Goal: Task Accomplishment & Management: Manage account settings

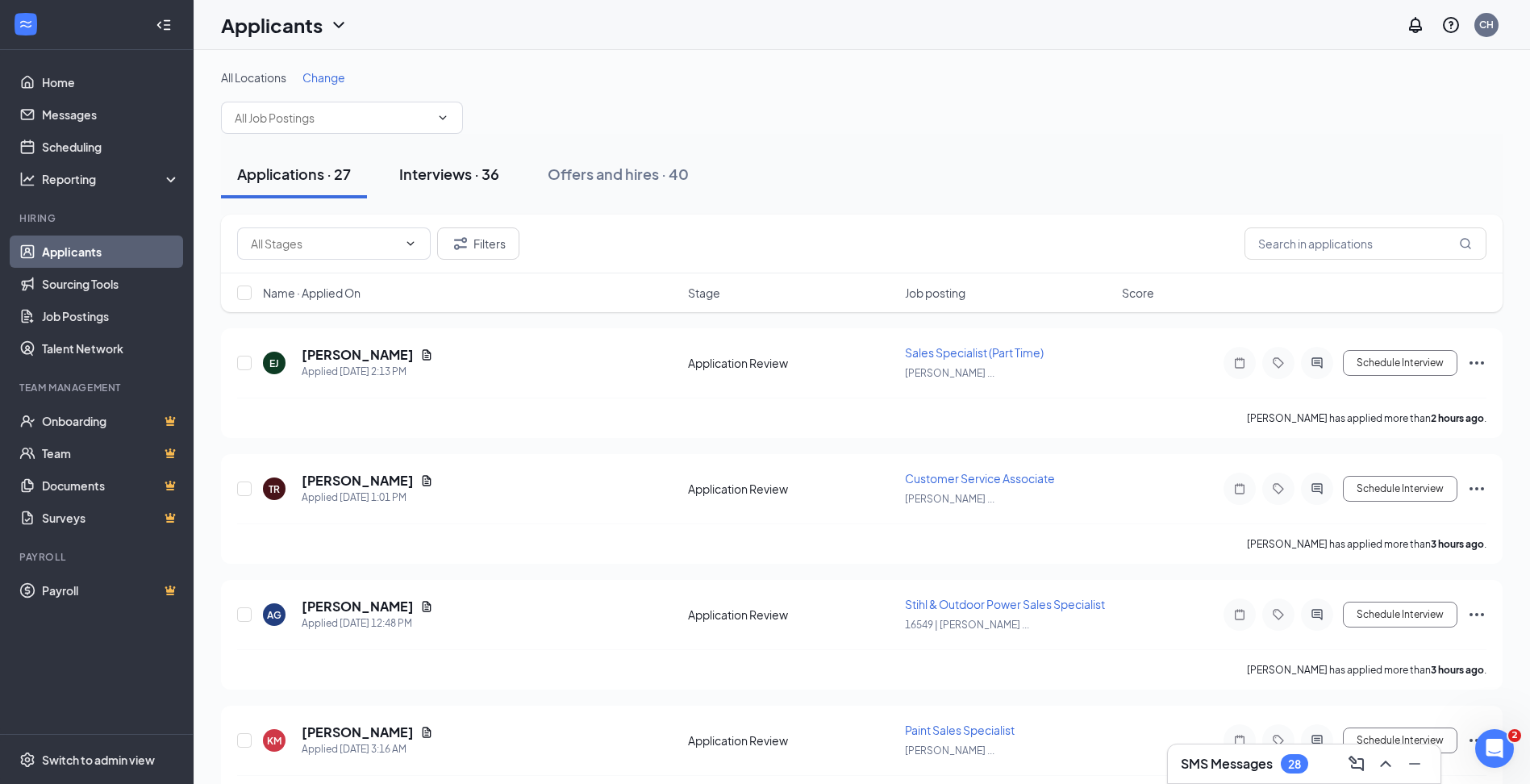
click at [468, 167] on div "Interviews · 36" at bounding box center [449, 173] width 100 height 20
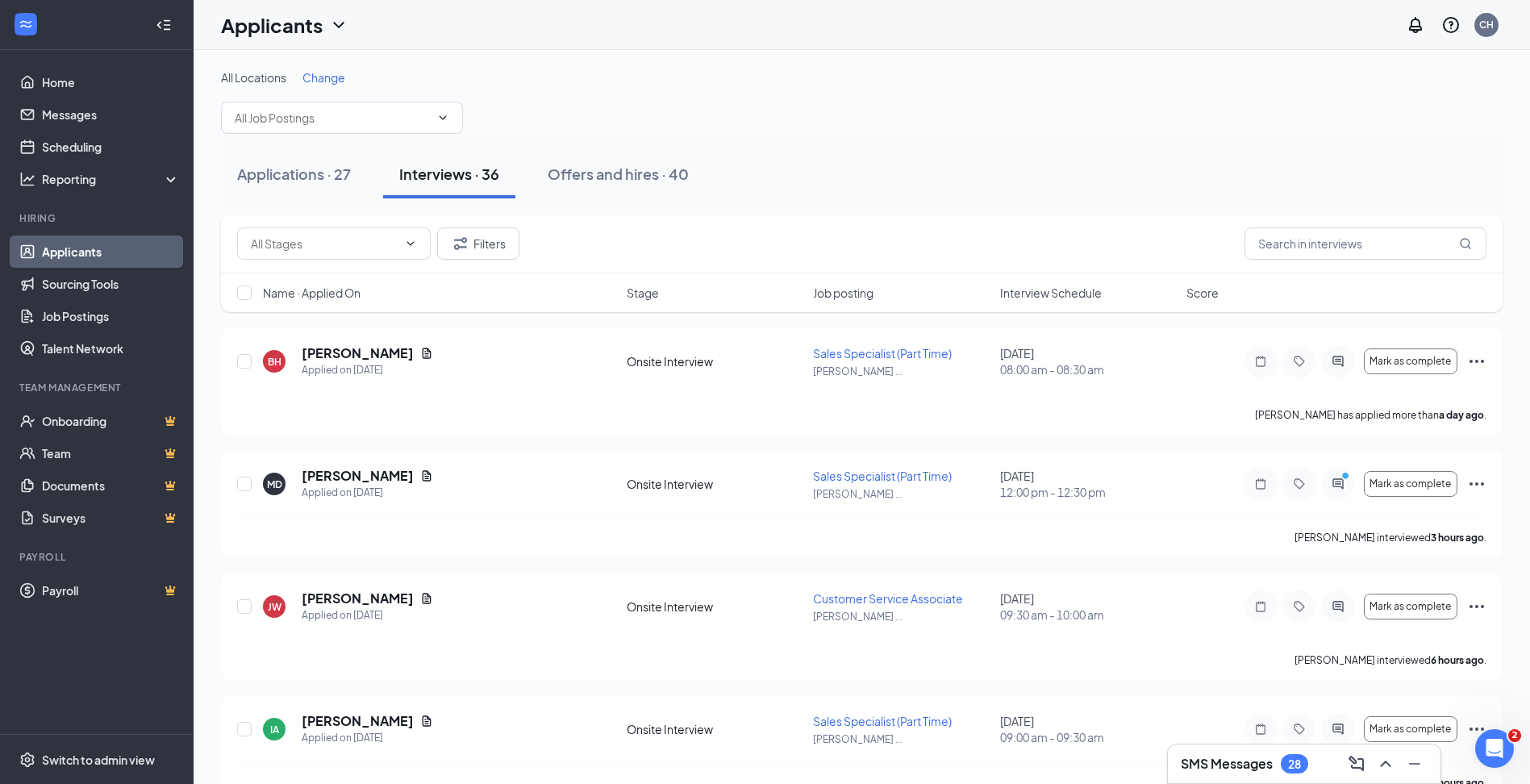
click at [327, 76] on span "Change" at bounding box center [323, 77] width 43 height 14
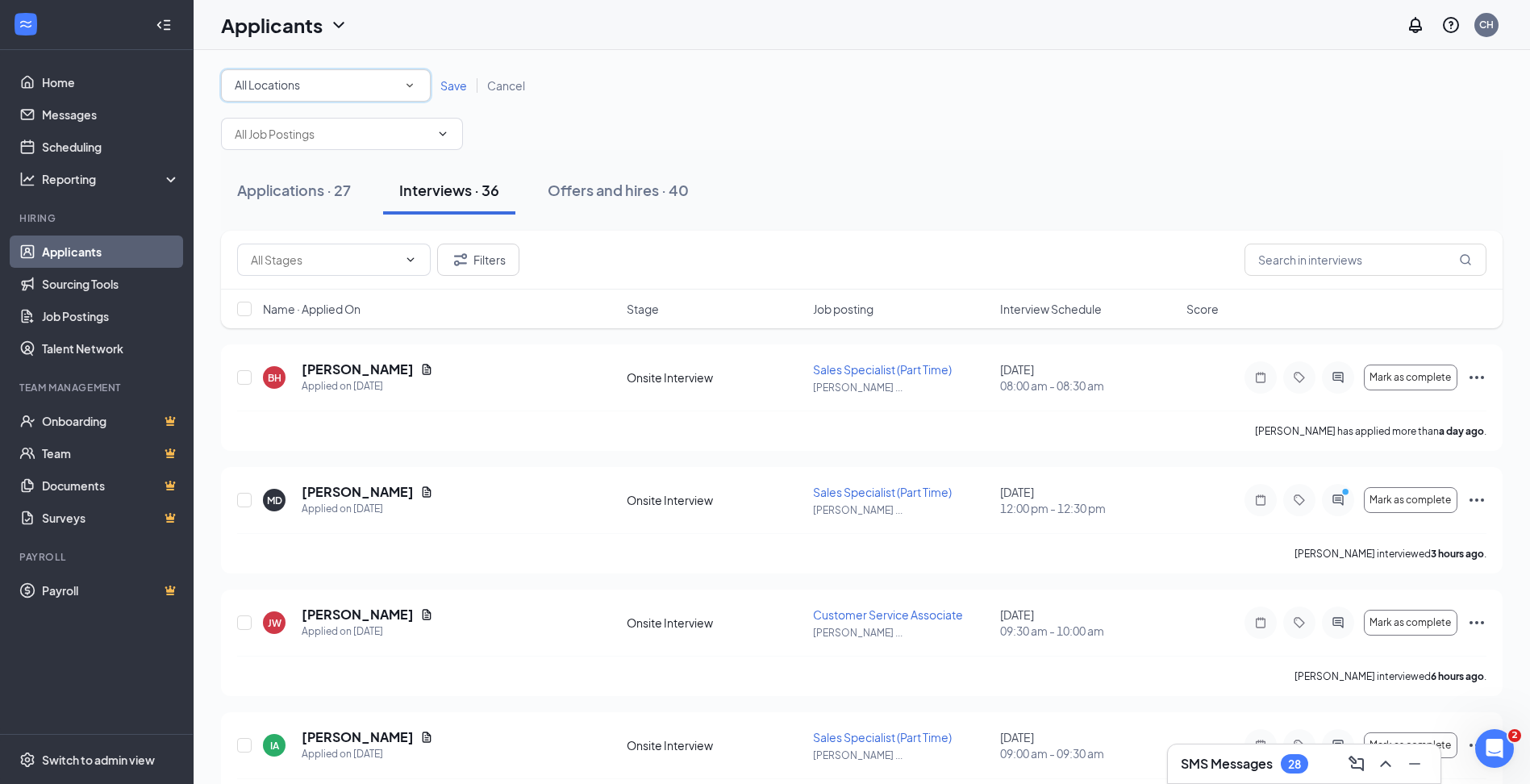
click at [387, 93] on div "All Locations" at bounding box center [326, 86] width 183 height 19
click at [359, 167] on span "16549 | Celina Ace Hardware" at bounding box center [308, 169] width 149 height 14
click at [443, 93] on div "Save Cancel" at bounding box center [482, 85] width 104 height 16
click at [455, 88] on span "Save" at bounding box center [454, 85] width 27 height 14
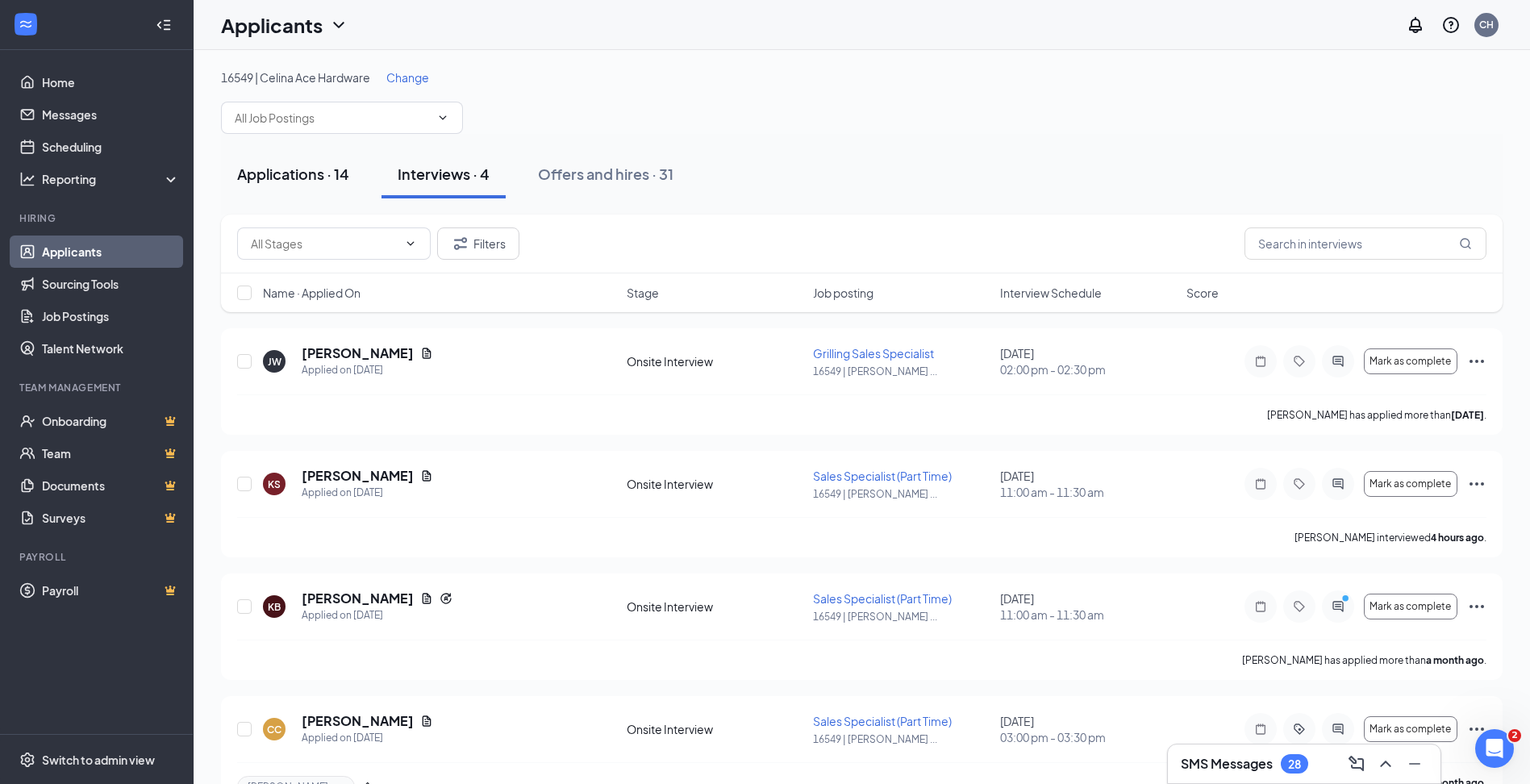
click at [337, 192] on button "Applications · 14" at bounding box center [293, 174] width 145 height 48
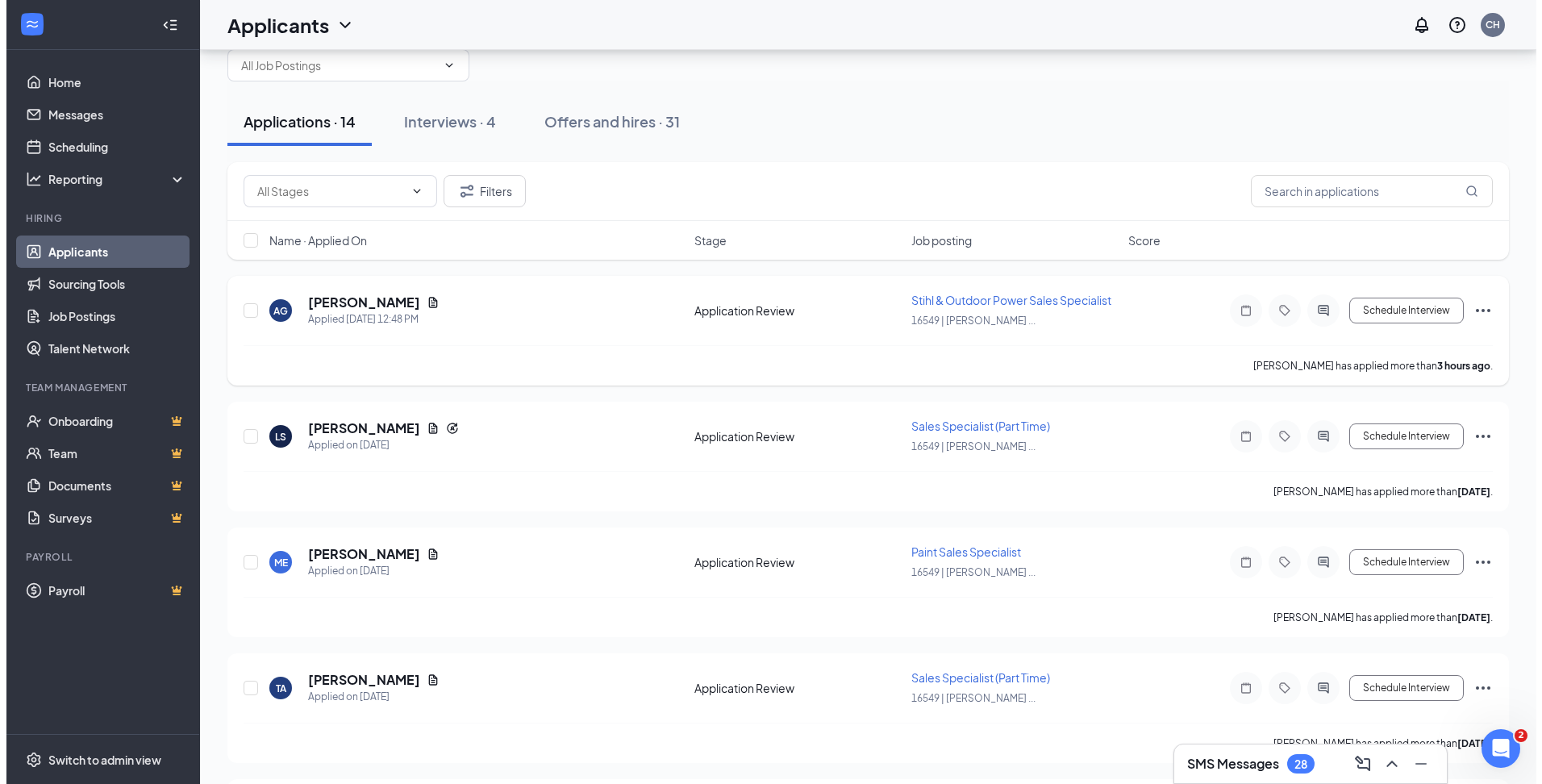
scroll to position [81, 0]
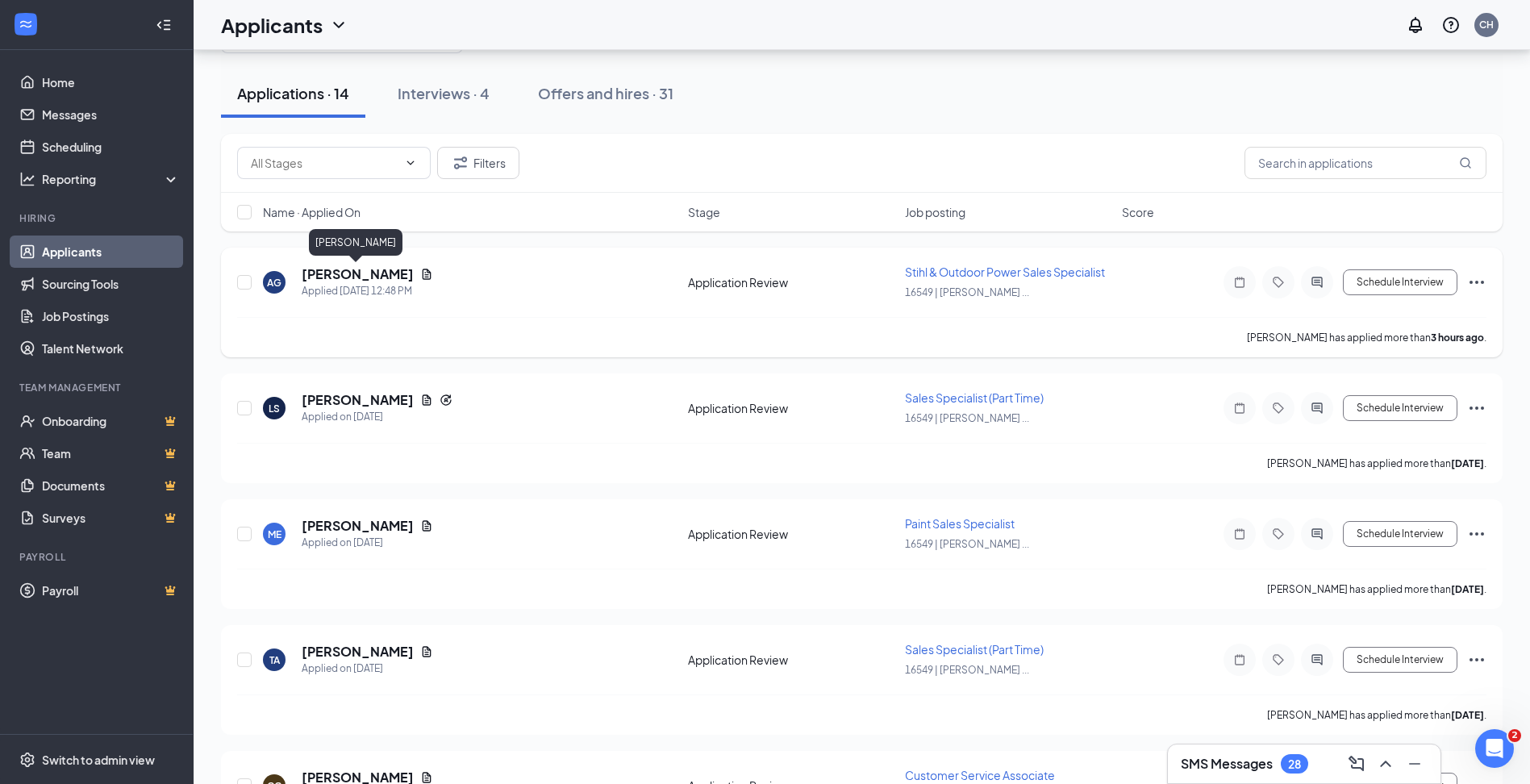
click at [373, 277] on h5 "[PERSON_NAME]" at bounding box center [358, 274] width 112 height 18
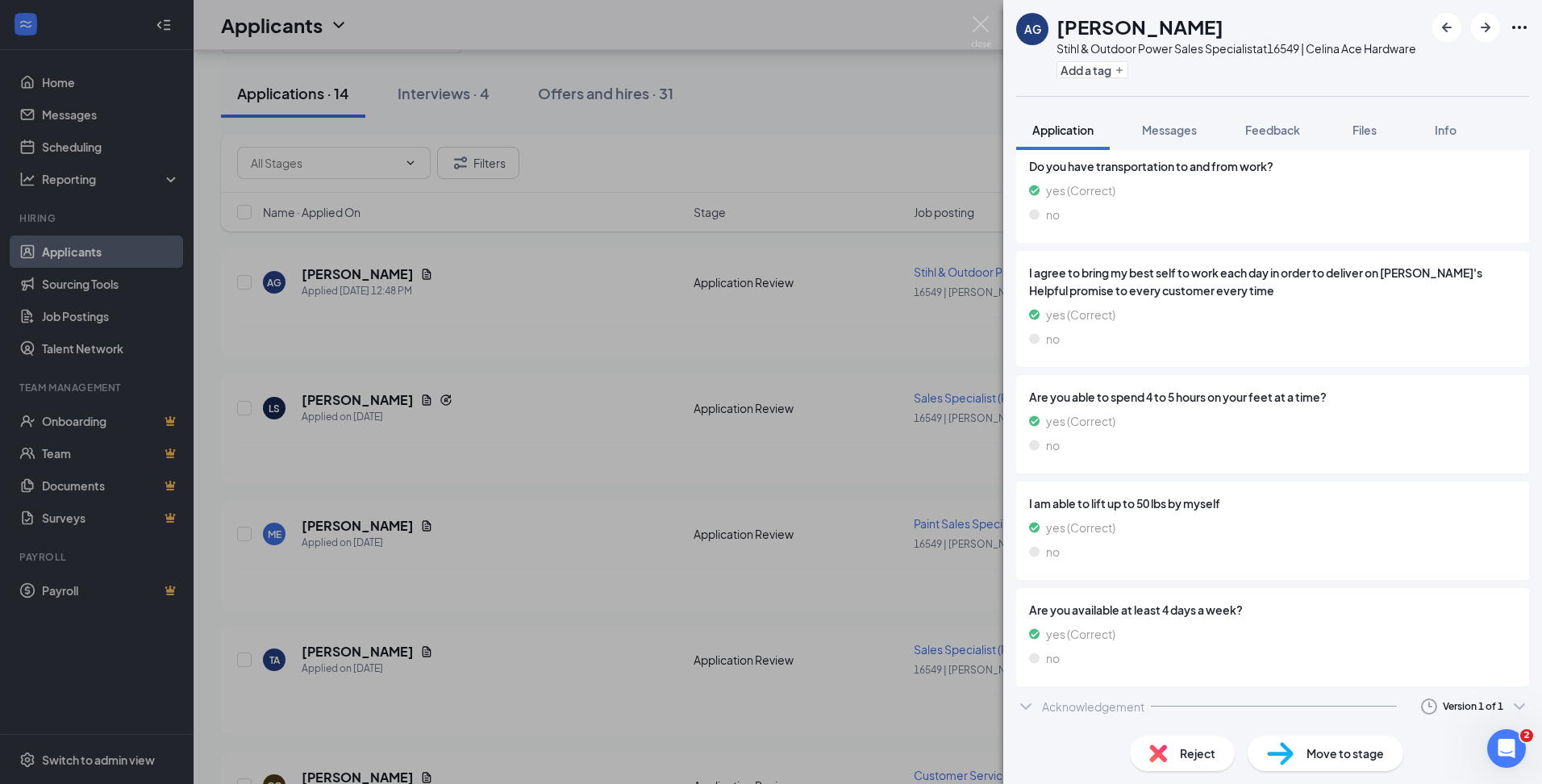
scroll to position [2245, 0]
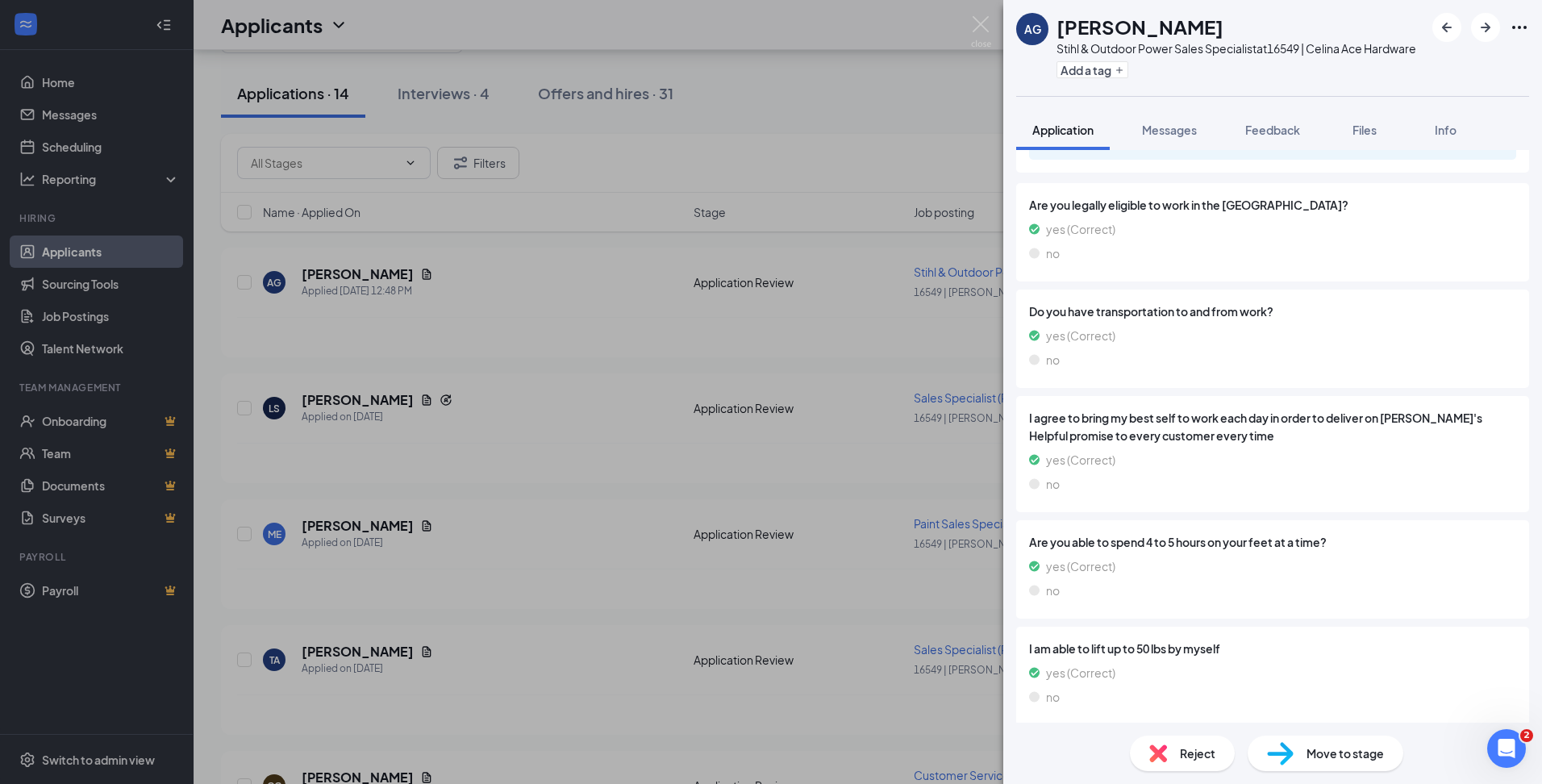
click at [530, 333] on div "AG [PERSON_NAME] Stihl & Outdoor Power Sales Specialist at 16549 | [PERSON_NAME…" at bounding box center [771, 392] width 1542 height 784
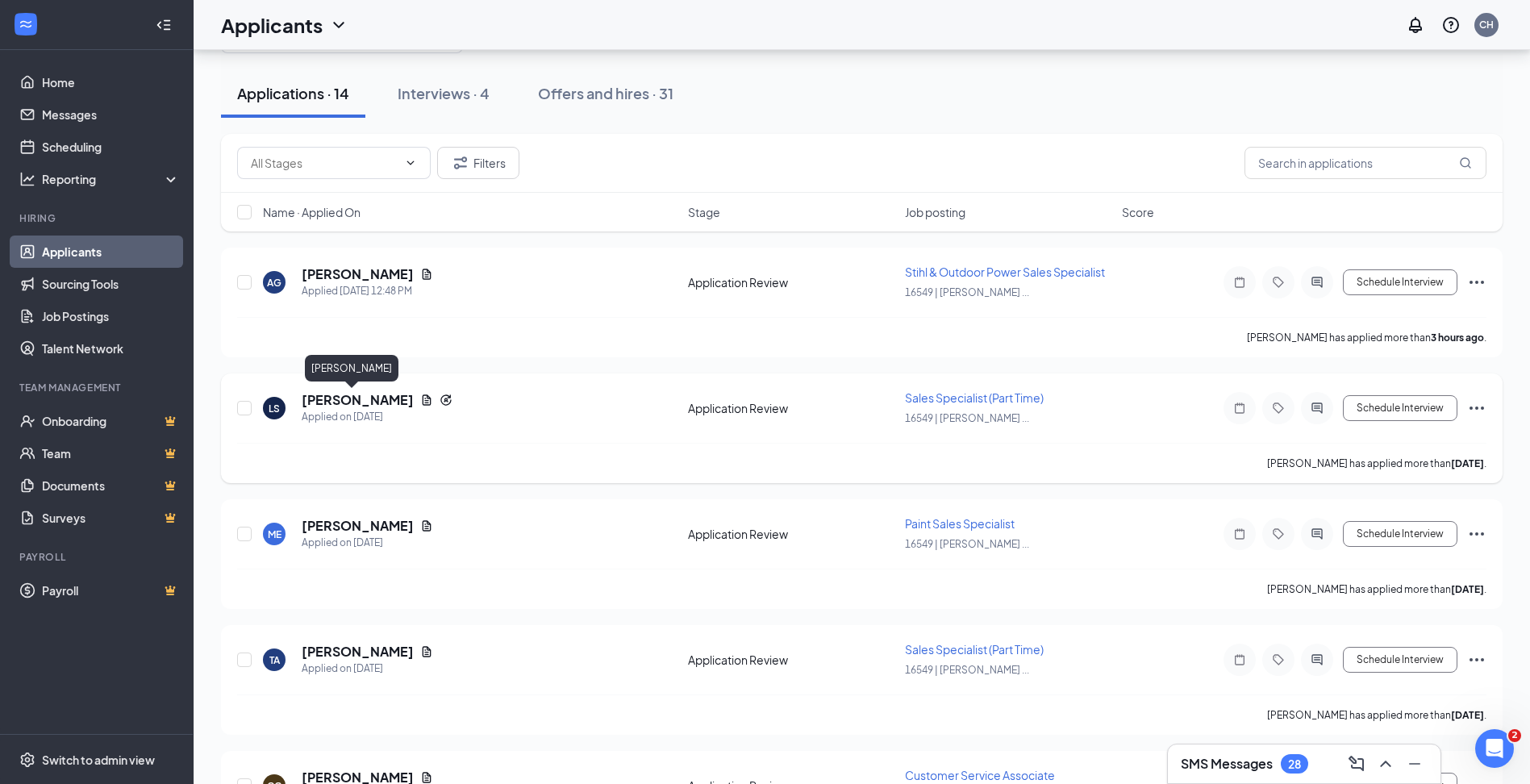
click at [324, 401] on h5 "[PERSON_NAME]" at bounding box center [358, 399] width 112 height 18
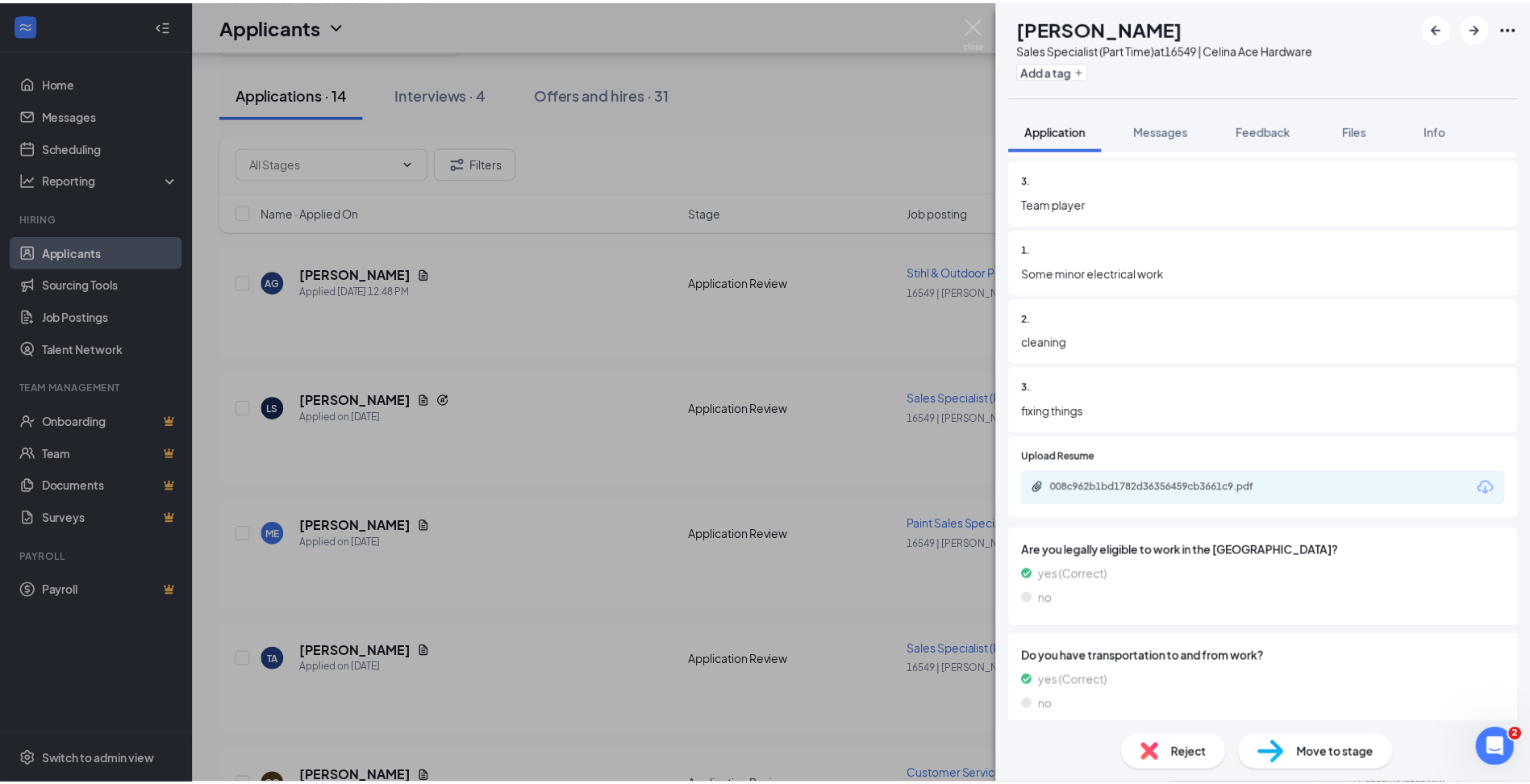
scroll to position [2177, 0]
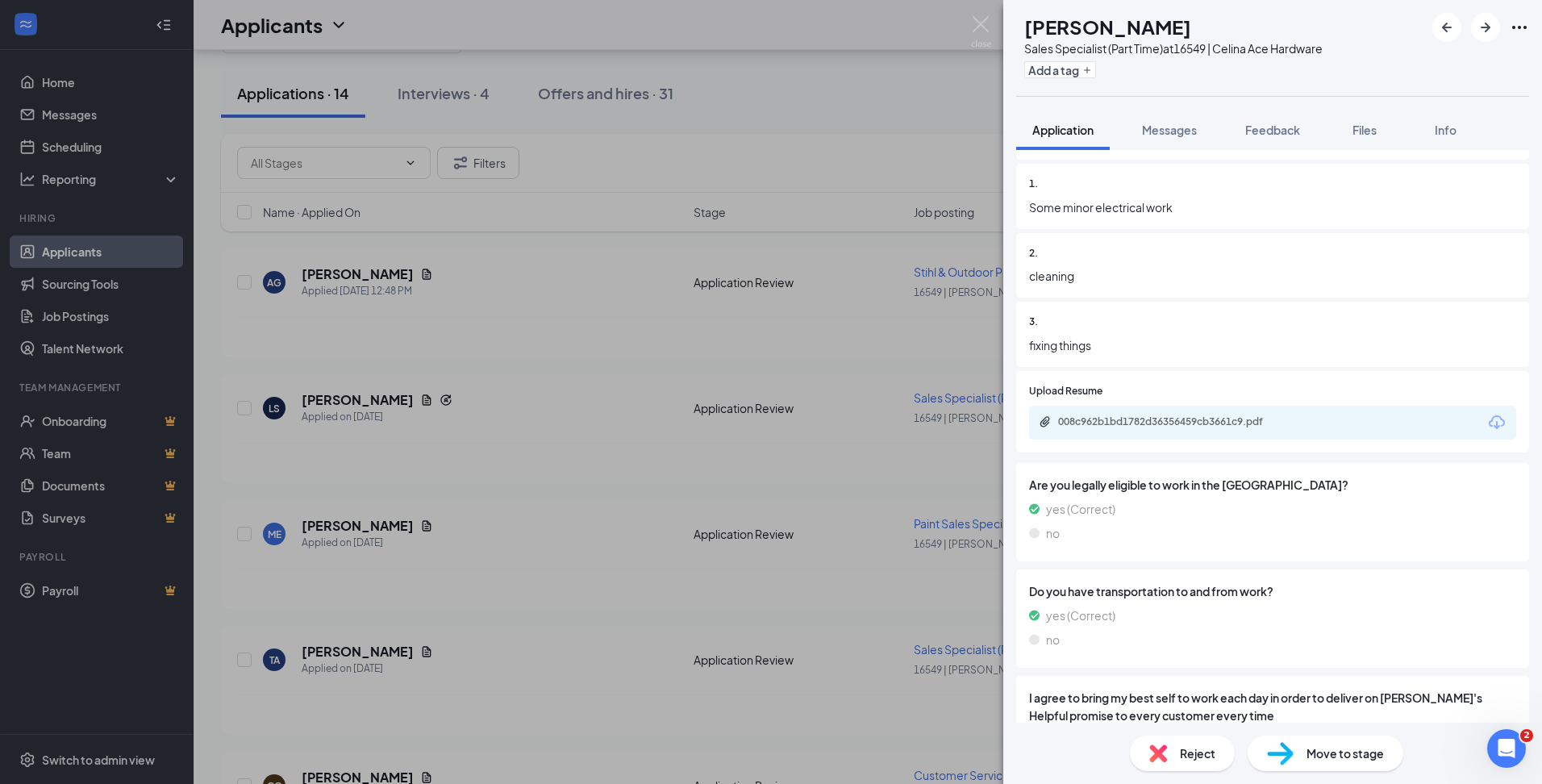
click at [585, 230] on div "LS [PERSON_NAME] Sales Specialist (Part Time) at 16549 | [PERSON_NAME] Hardware…" at bounding box center [771, 392] width 1542 height 784
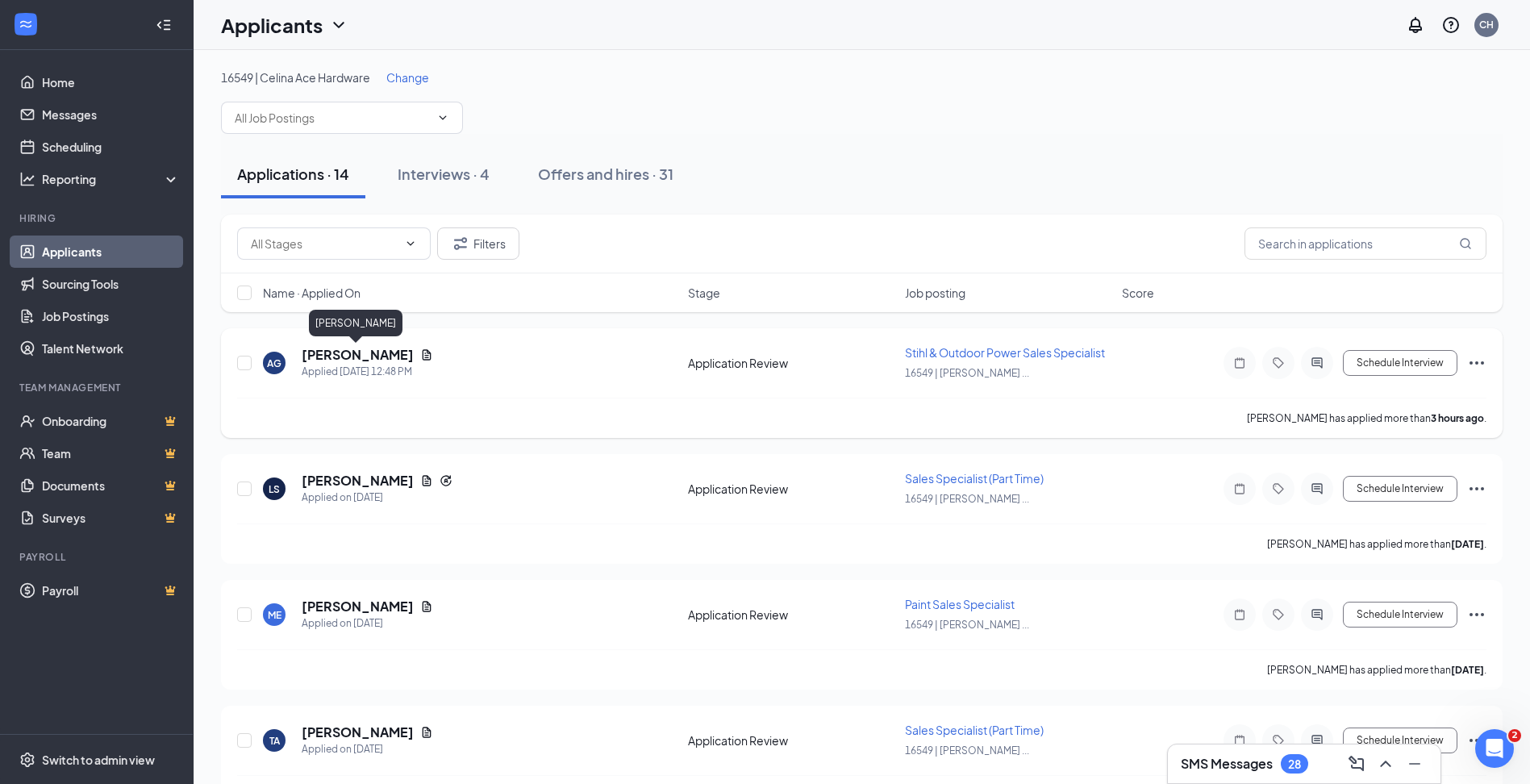
click at [349, 354] on h5 "[PERSON_NAME]" at bounding box center [358, 354] width 112 height 18
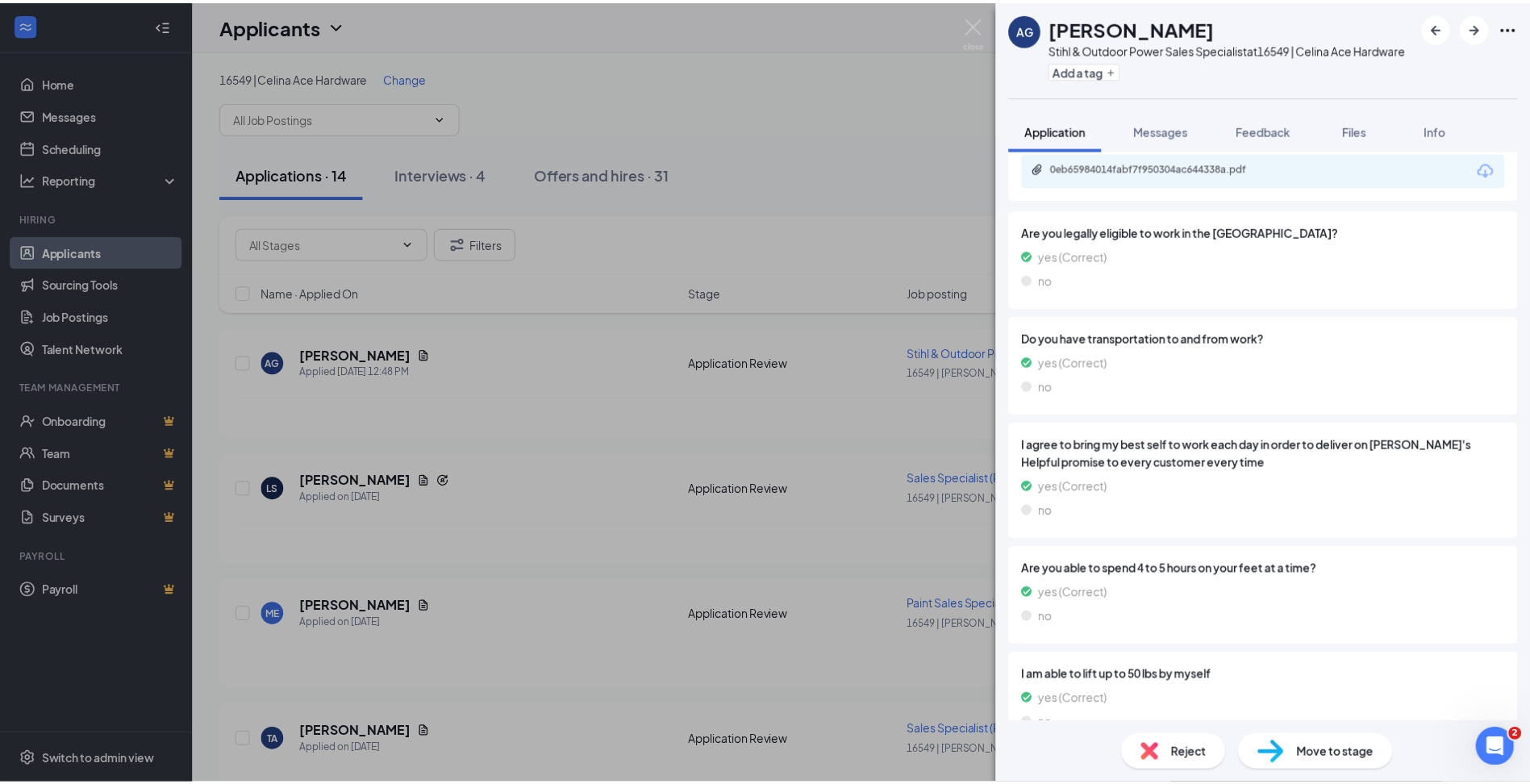
scroll to position [1997, 0]
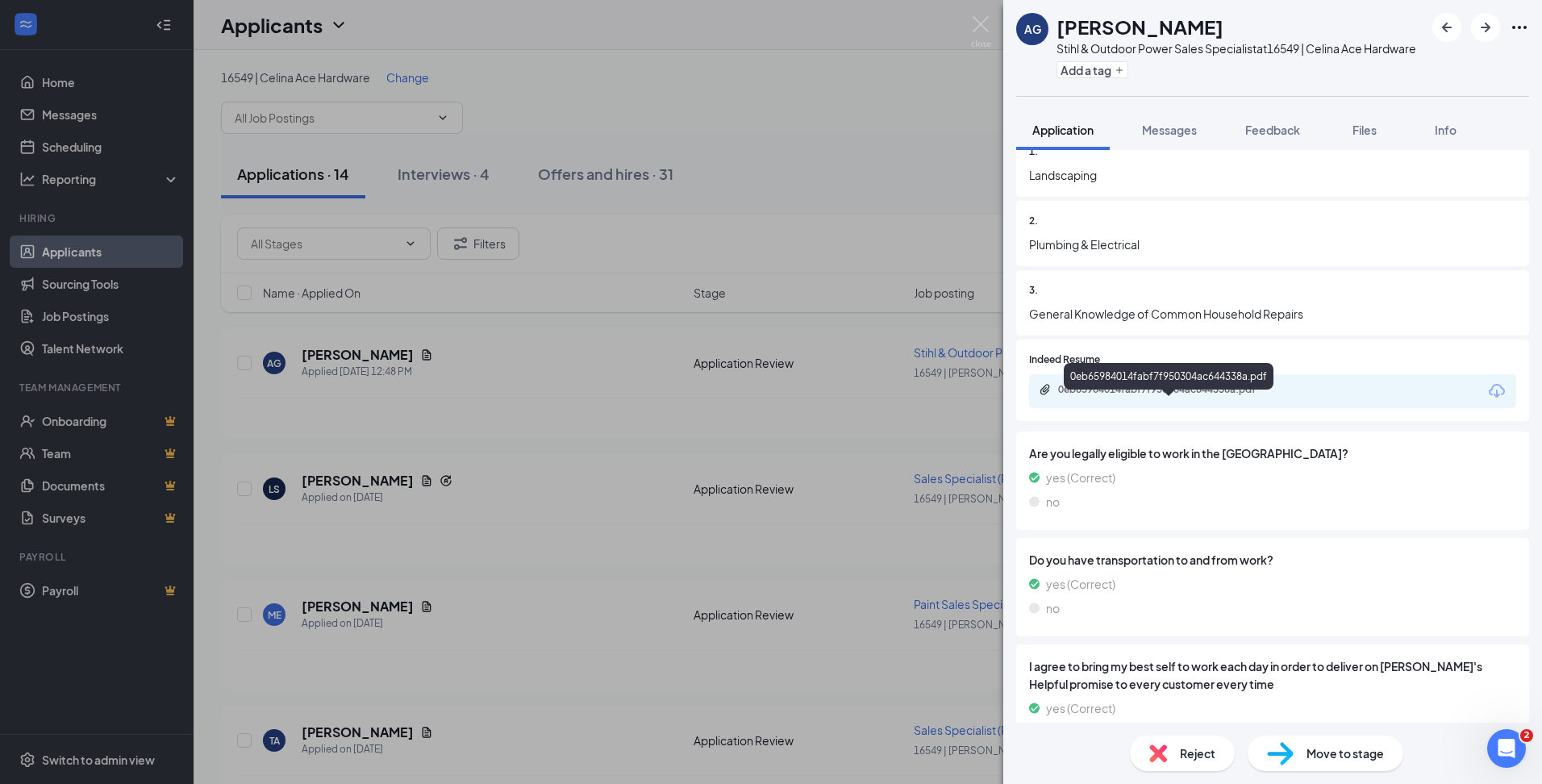
click at [1157, 396] on div "0eb65984014fabf7f950304ac644338a.pdf" at bounding box center [1171, 390] width 226 height 13
click at [881, 210] on div "AG [PERSON_NAME] Stihl & Outdoor Power Sales Specialist at 16549 | [PERSON_NAME…" at bounding box center [771, 392] width 1542 height 784
